Goal: Navigation & Orientation: Find specific page/section

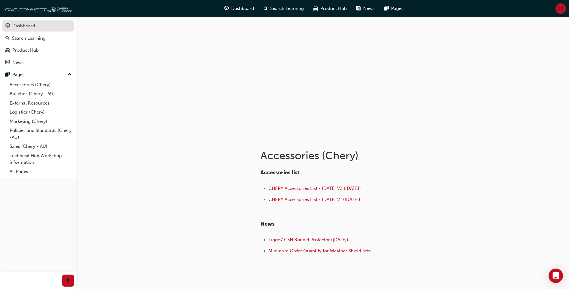
click at [20, 29] on div "Dashboard" at bounding box center [23, 26] width 23 height 7
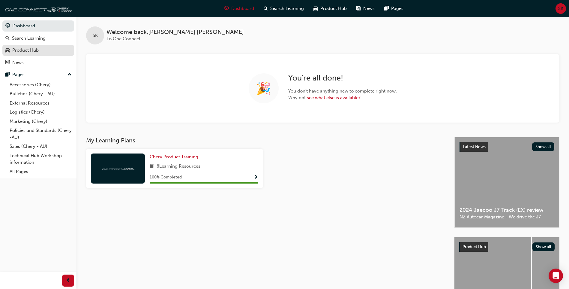
click at [27, 53] on div "Product Hub" at bounding box center [25, 50] width 26 height 7
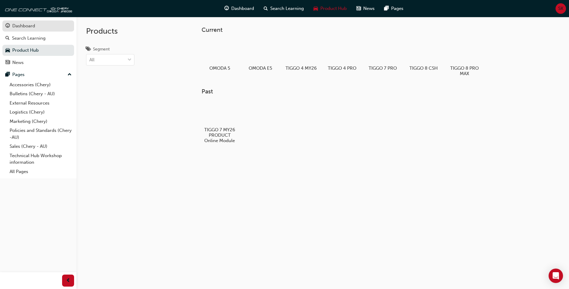
click at [25, 26] on div "Dashboard" at bounding box center [23, 26] width 23 height 7
